Goal: Find specific page/section: Find specific page/section

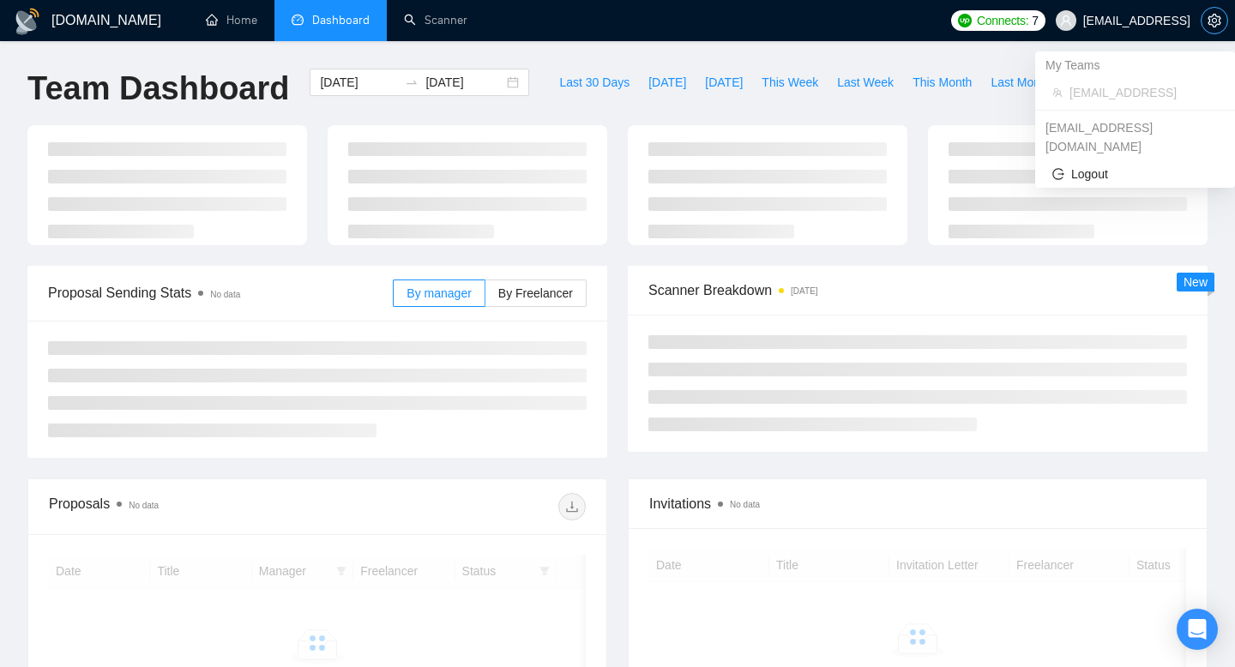
click at [1207, 13] on button "button" at bounding box center [1214, 20] width 27 height 27
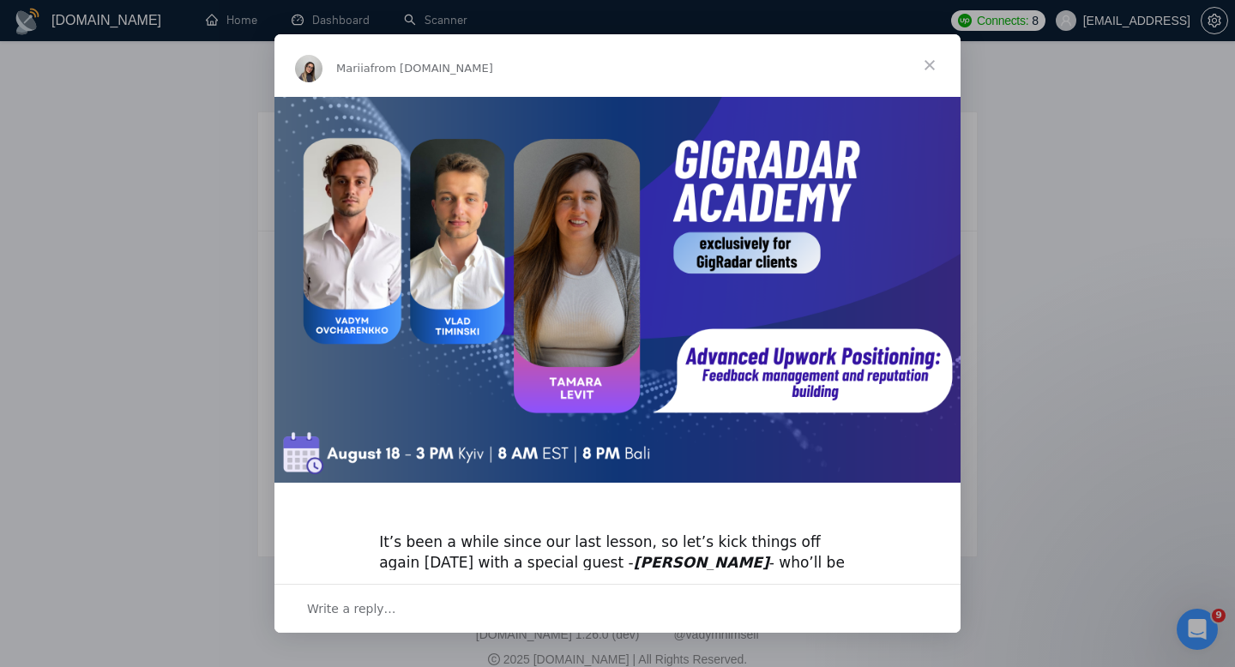
click at [932, 69] on span "Close" at bounding box center [930, 65] width 62 height 62
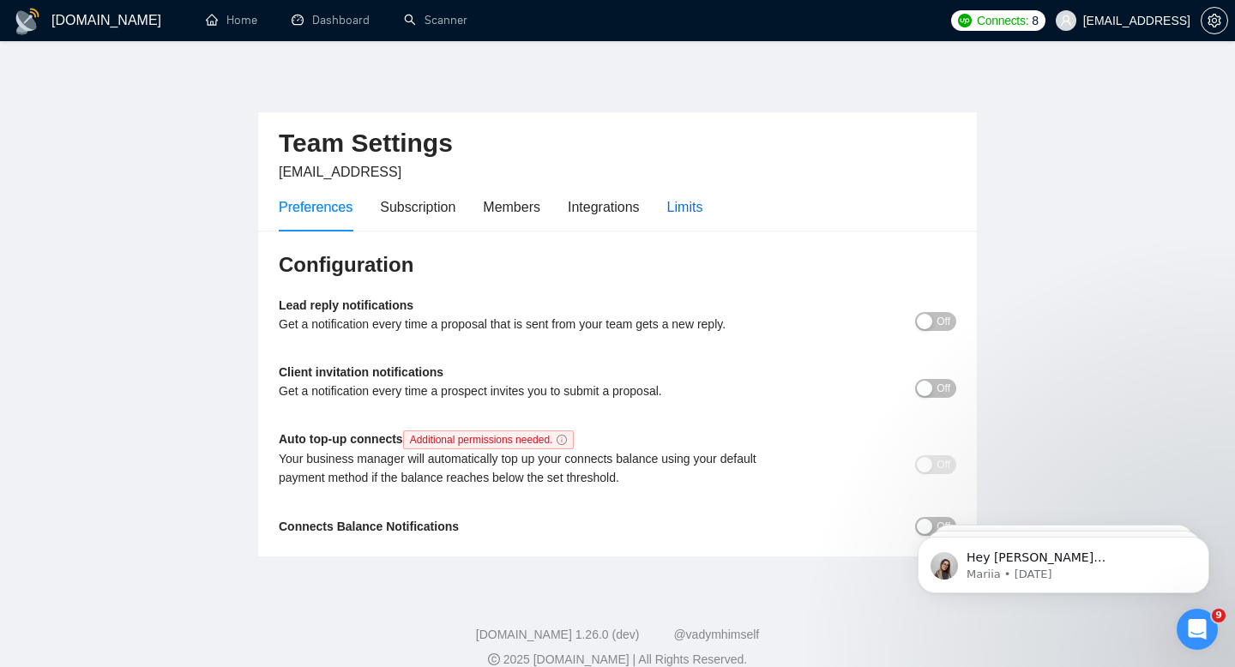
click at [673, 214] on div "Limits" at bounding box center [685, 206] width 36 height 21
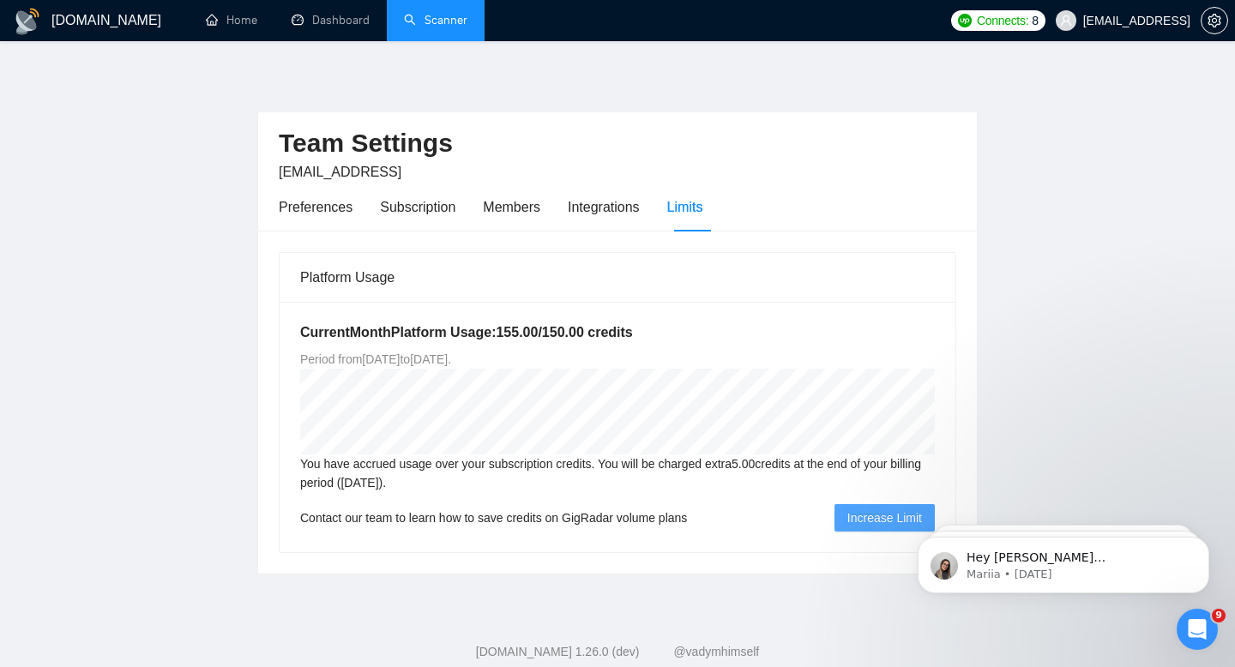
click at [464, 27] on link "Scanner" at bounding box center [435, 20] width 63 height 15
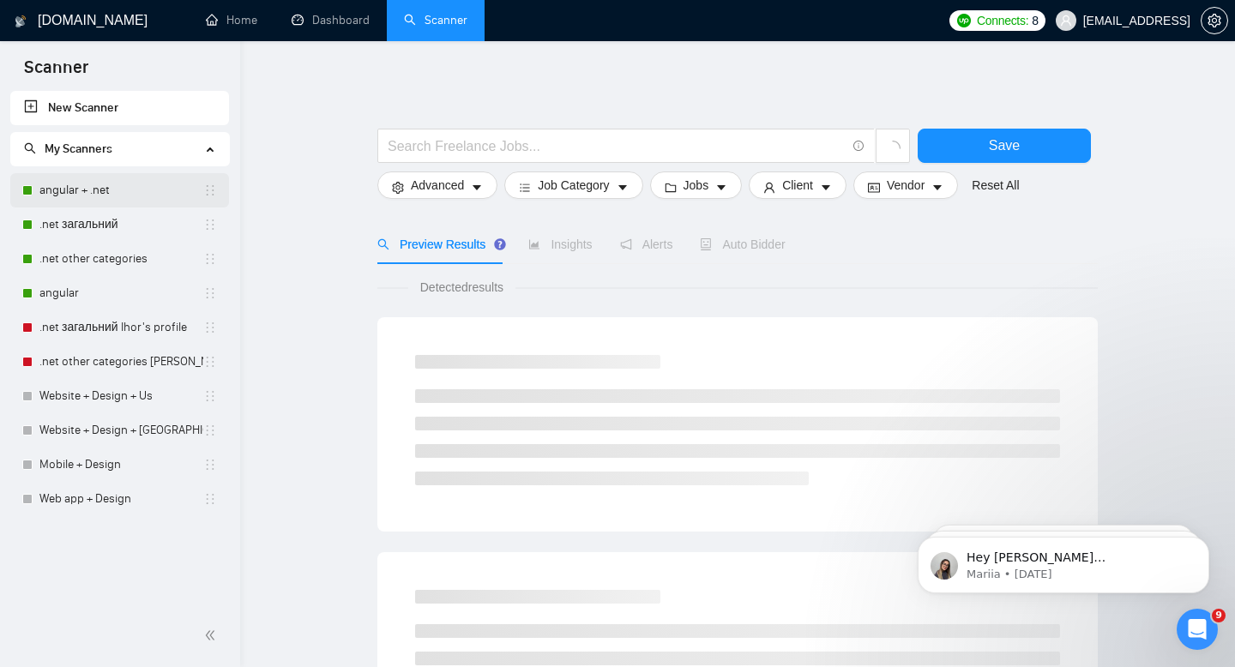
click at [129, 199] on link "angular + .net" at bounding box center [121, 190] width 164 height 34
